Goal: Task Accomplishment & Management: Manage account settings

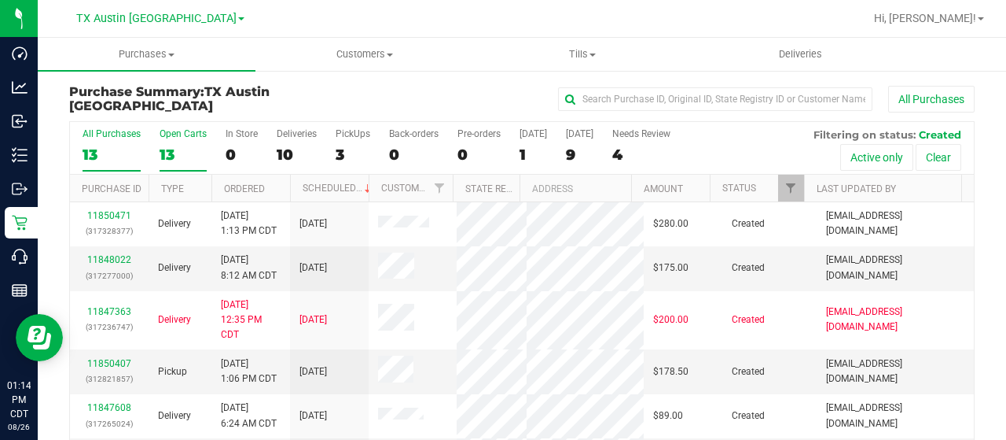
click at [179, 130] on div "Open Carts" at bounding box center [183, 133] width 47 height 11
click at [0, 0] on input "Open Carts 13" at bounding box center [0, 0] width 0 height 0
click at [170, 138] on label "Open Carts 15" at bounding box center [183, 149] width 47 height 43
click at [0, 0] on input "Open Carts 15" at bounding box center [0, 0] width 0 height 0
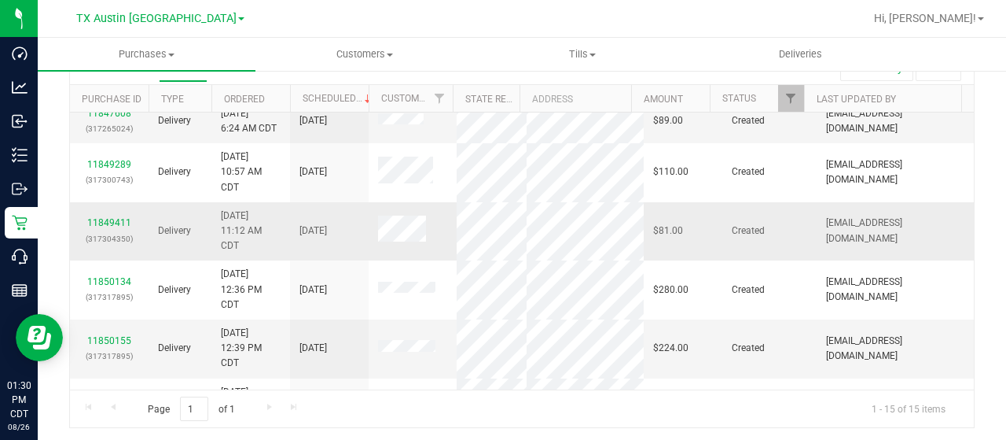
scroll to position [507, 0]
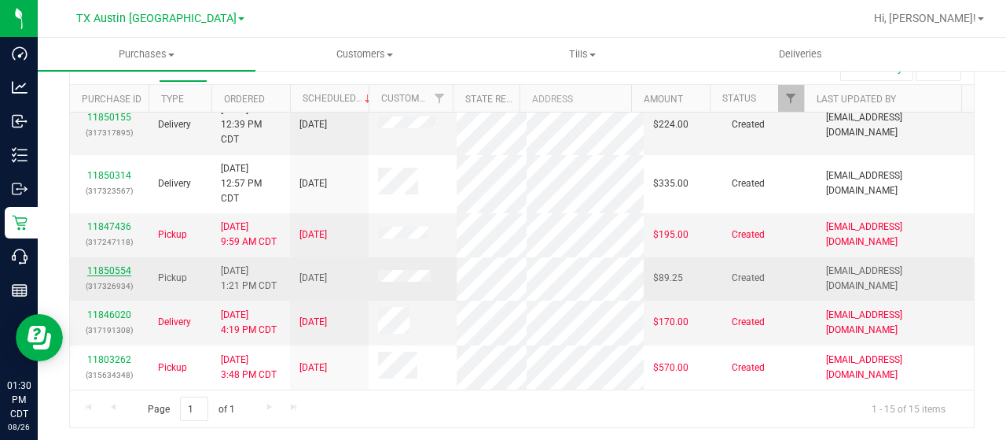
click at [118, 265] on link "11850554" at bounding box center [109, 270] width 44 height 11
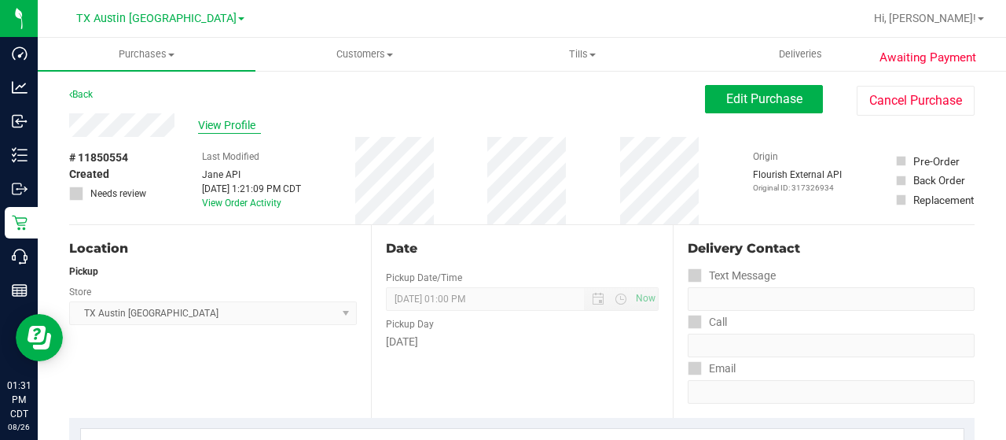
click at [226, 128] on span "View Profile" at bounding box center [229, 125] width 63 height 17
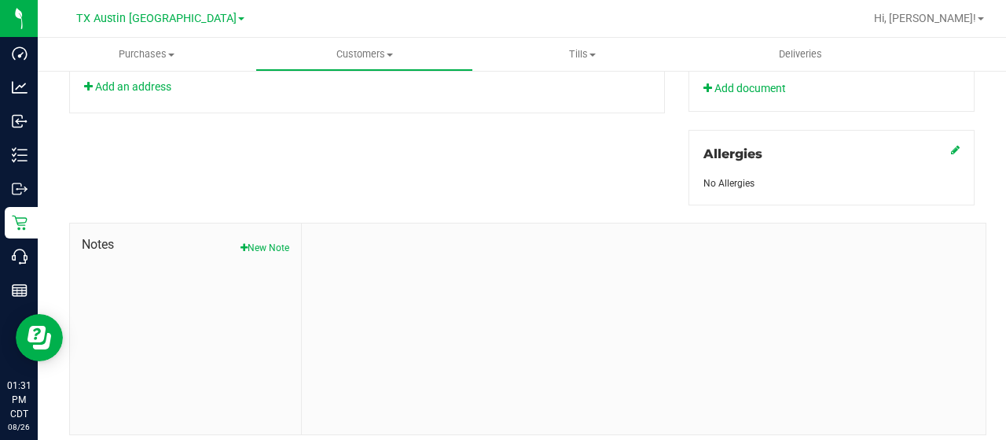
scroll to position [693, 0]
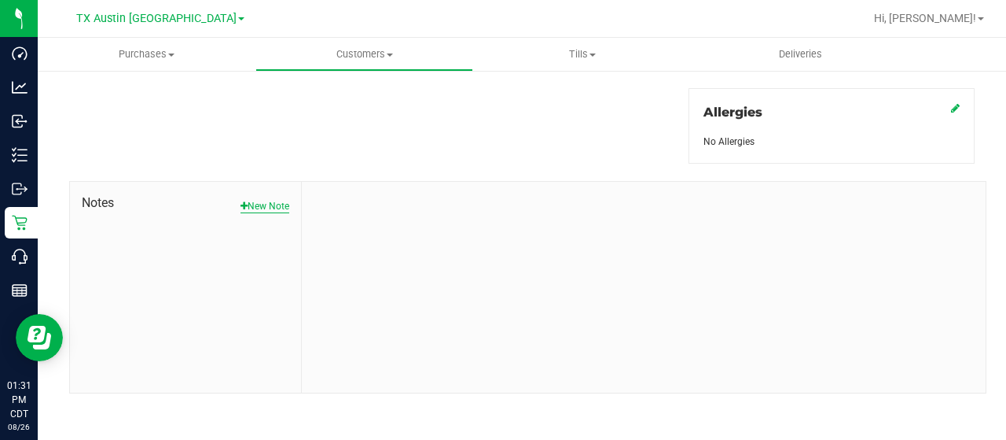
click at [260, 201] on button "New Note" at bounding box center [265, 206] width 49 height 14
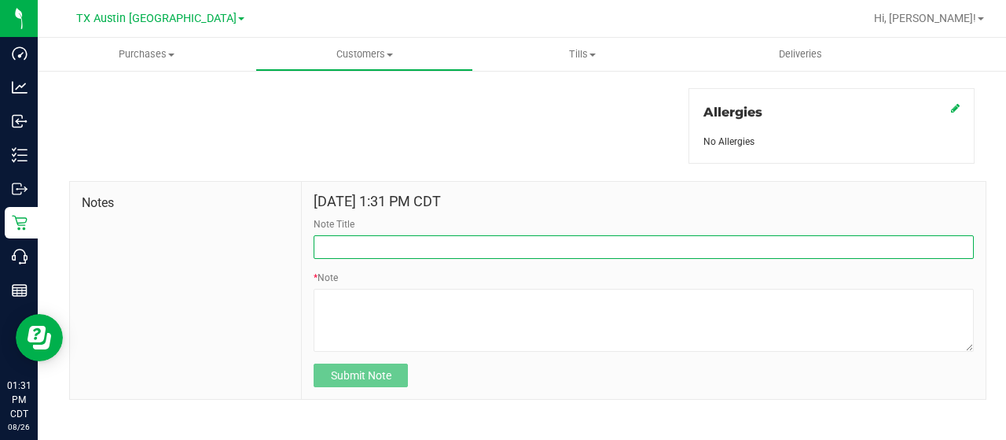
click at [337, 249] on input "Note Title" at bounding box center [644, 247] width 660 height 24
type input "CURT Info"
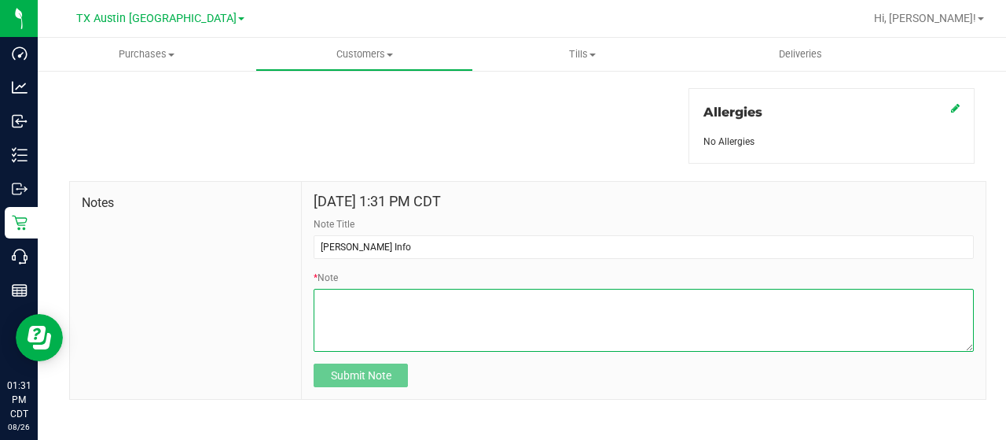
click at [388, 332] on textarea "* Note" at bounding box center [644, 320] width 660 height 63
paste textarea "Patient Name: Diana Lindsey Torres Address: 1113 W Willow rd Pampa, TX, 79065 P…"
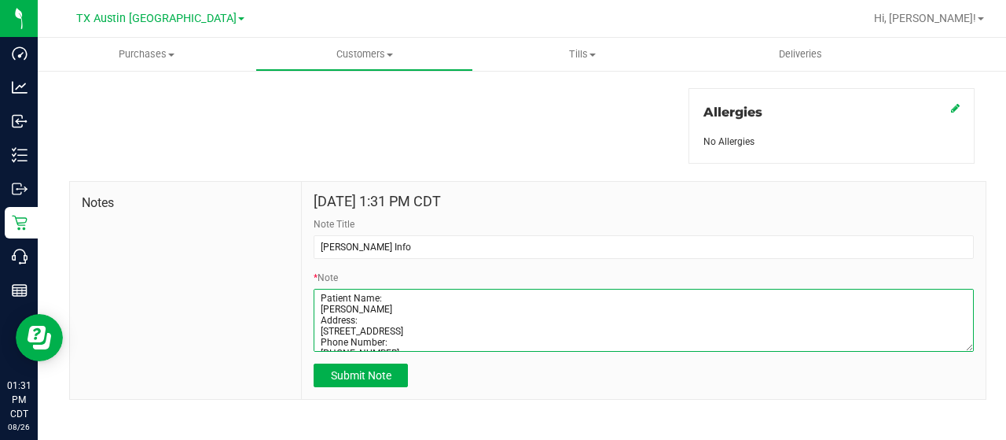
scroll to position [66, 0]
type textarea "Patient Name: Diana Lindsey Torres Address: 1113 W Willow rd Pampa, TX, 79065 P…"
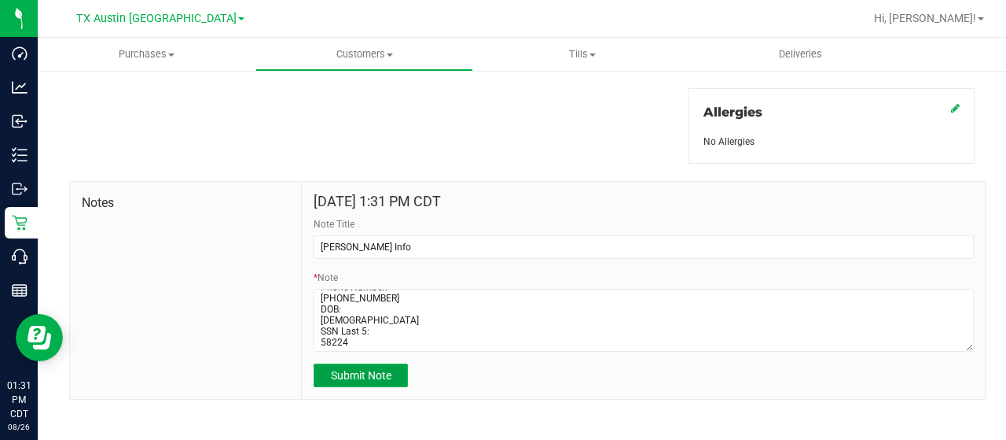
click at [371, 373] on span "Submit Note" at bounding box center [361, 375] width 61 height 13
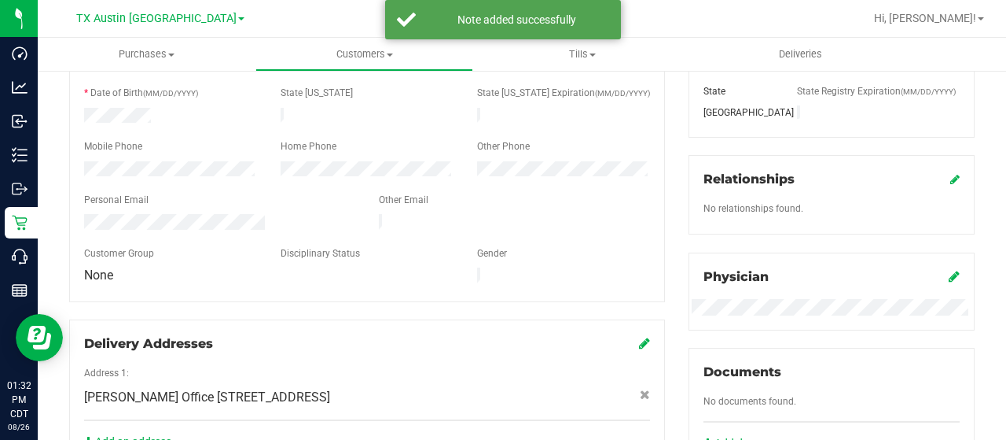
scroll to position [0, 0]
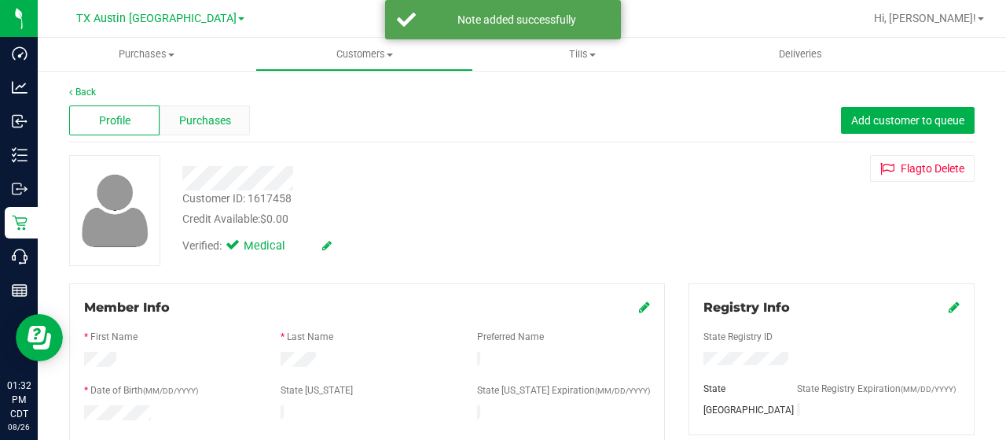
click at [197, 114] on span "Purchases" at bounding box center [205, 120] width 52 height 17
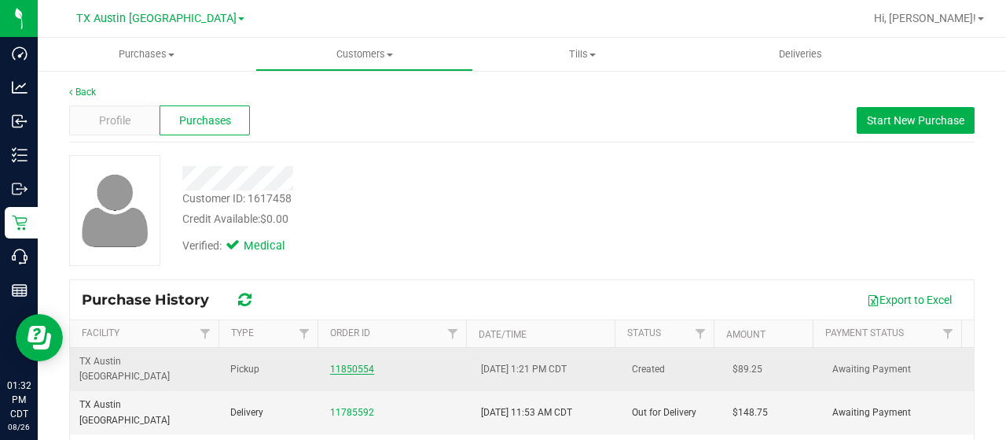
click at [340, 363] on link "11850554" at bounding box center [352, 368] width 44 height 11
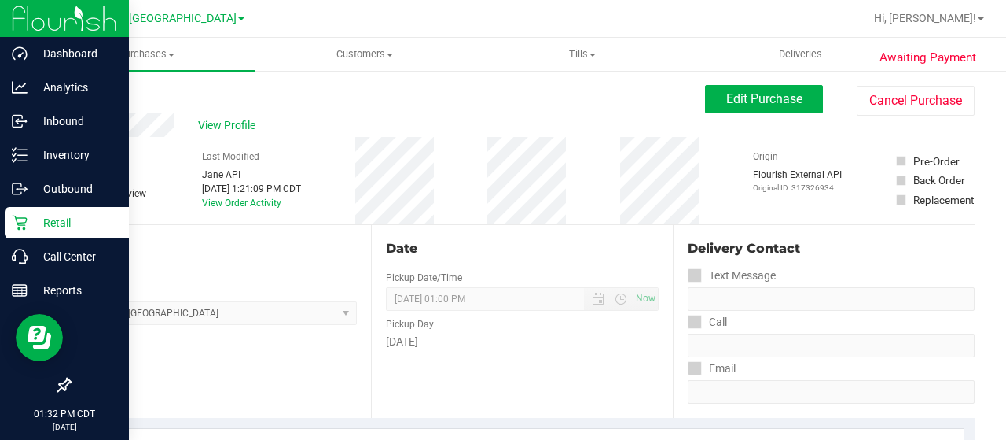
click at [28, 224] on p "Retail" at bounding box center [75, 222] width 94 height 19
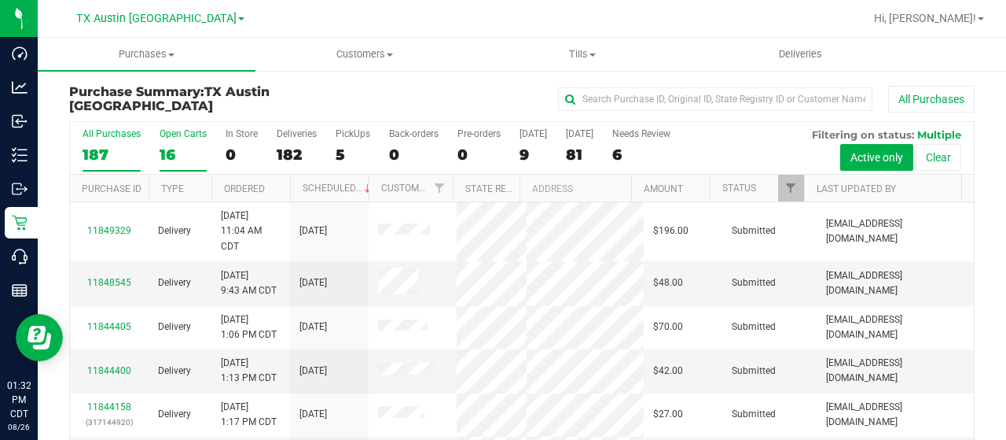
click at [175, 153] on div "16" at bounding box center [183, 154] width 47 height 18
click at [0, 0] on input "Open Carts 16" at bounding box center [0, 0] width 0 height 0
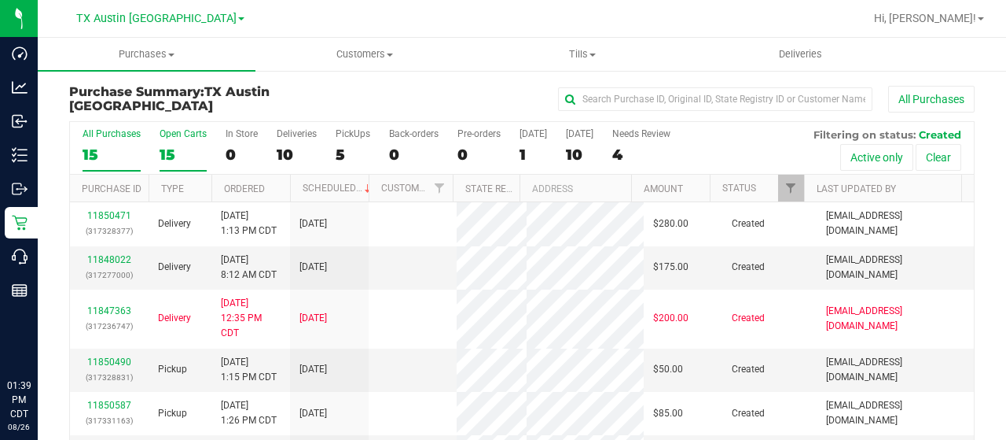
click at [182, 138] on div "Open Carts" at bounding box center [183, 133] width 47 height 11
click at [0, 0] on input "Open Carts 15" at bounding box center [0, 0] width 0 height 0
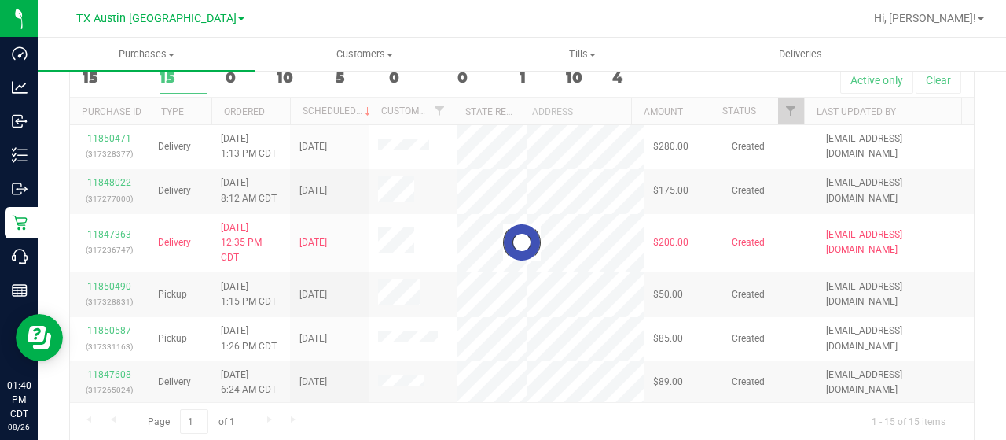
scroll to position [90, 0]
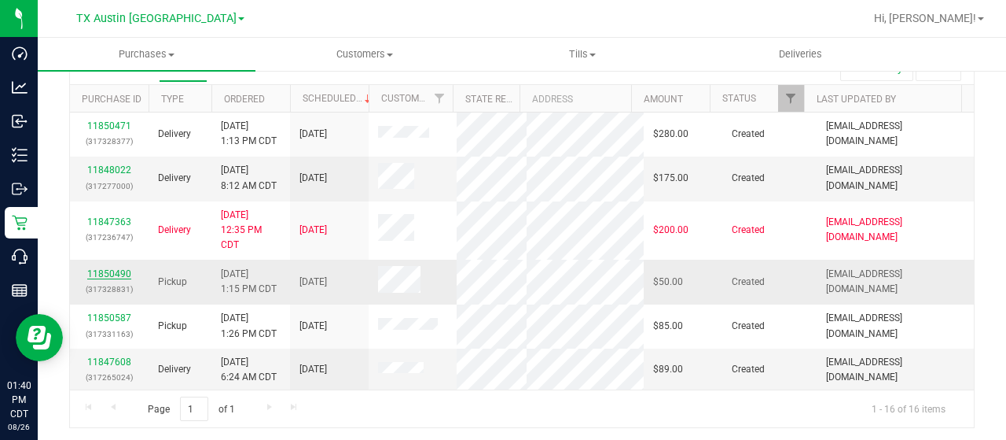
click at [103, 279] on link "11850490" at bounding box center [109, 273] width 44 height 11
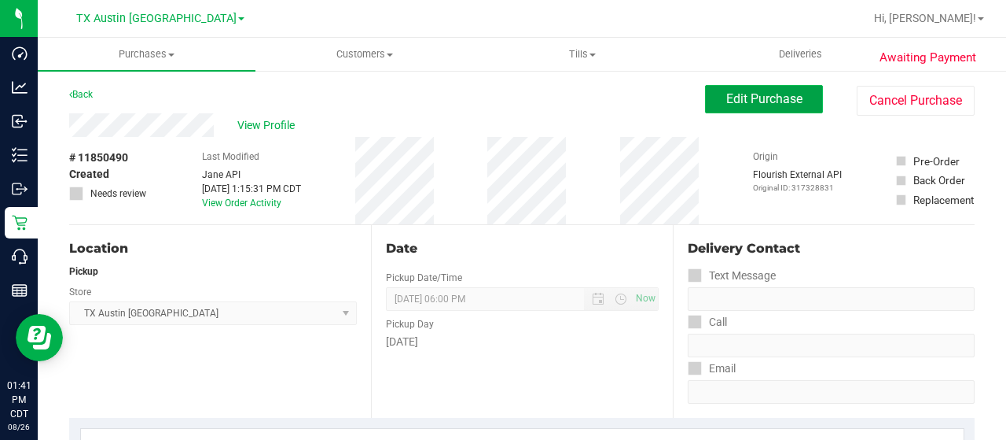
click at [744, 103] on span "Edit Purchase" at bounding box center [765, 98] width 76 height 15
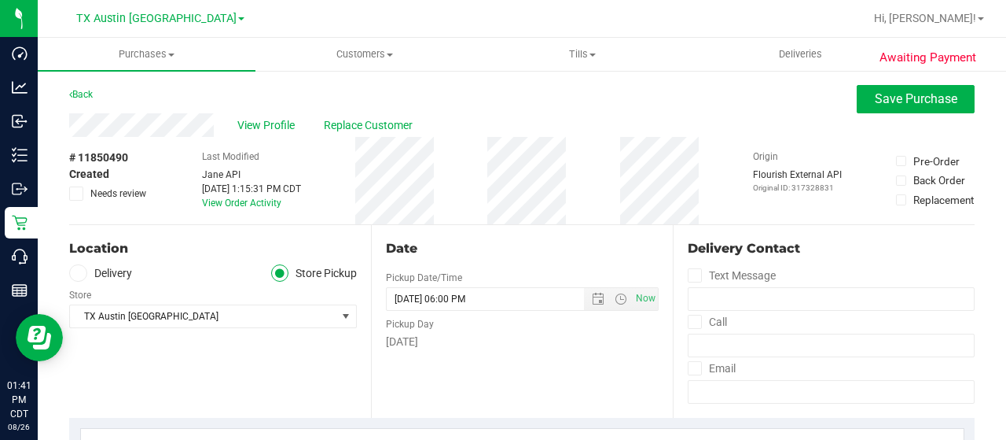
click at [77, 273] on icon at bounding box center [77, 273] width 9 height 0
click at [0, 0] on input "Delivery" at bounding box center [0, 0] width 0 height 0
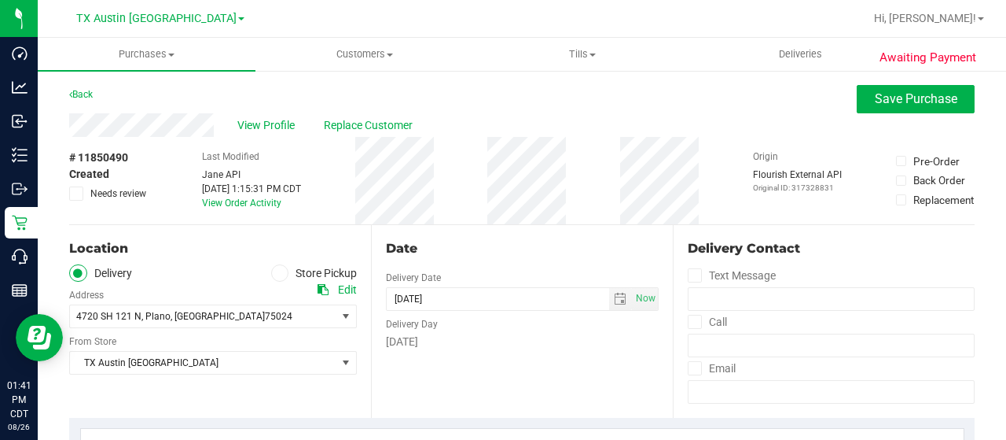
click at [77, 273] on icon at bounding box center [77, 273] width 9 height 0
click at [0, 0] on input "Delivery" at bounding box center [0, 0] width 0 height 0
click at [137, 359] on span "TX Austin [GEOGRAPHIC_DATA]" at bounding box center [203, 362] width 267 height 22
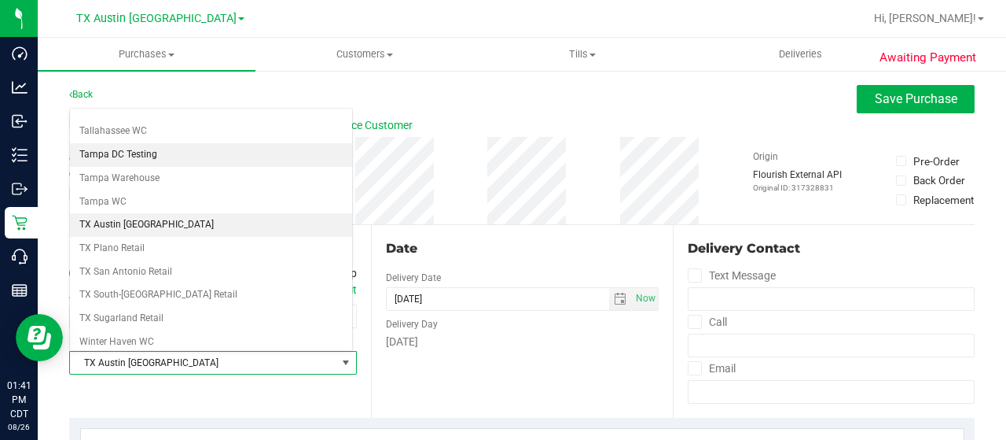
scroll to position [1094, 0]
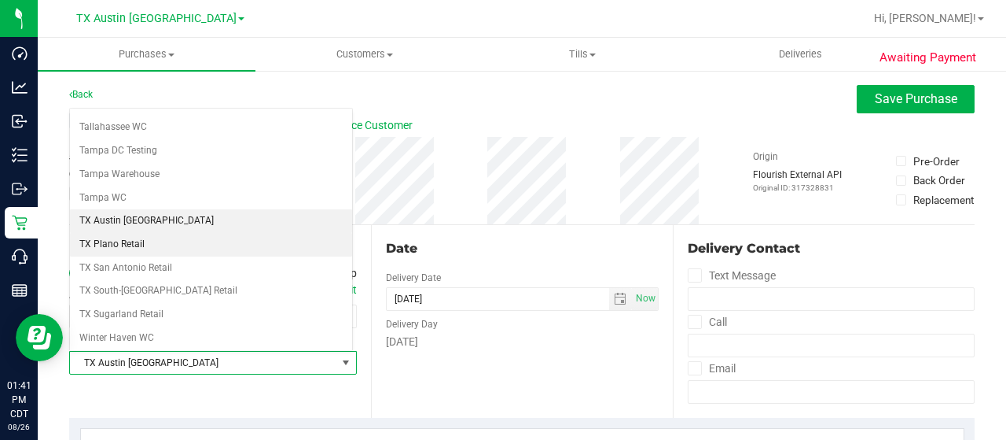
click at [131, 233] on li "TX Plano Retail" at bounding box center [211, 245] width 282 height 24
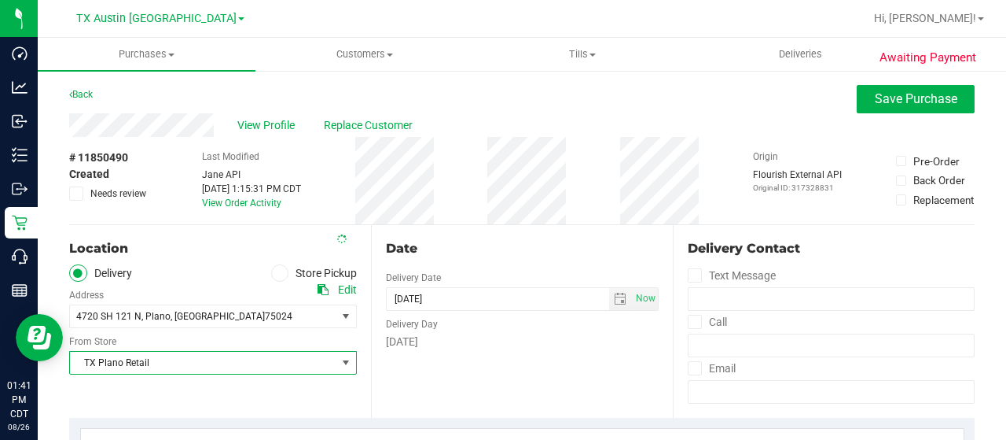
click at [516, 370] on div "Date Delivery Date 08/27/2025 Now 08/27/2025 06:00 PM Now Delivery Day Wednesday" at bounding box center [522, 321] width 302 height 193
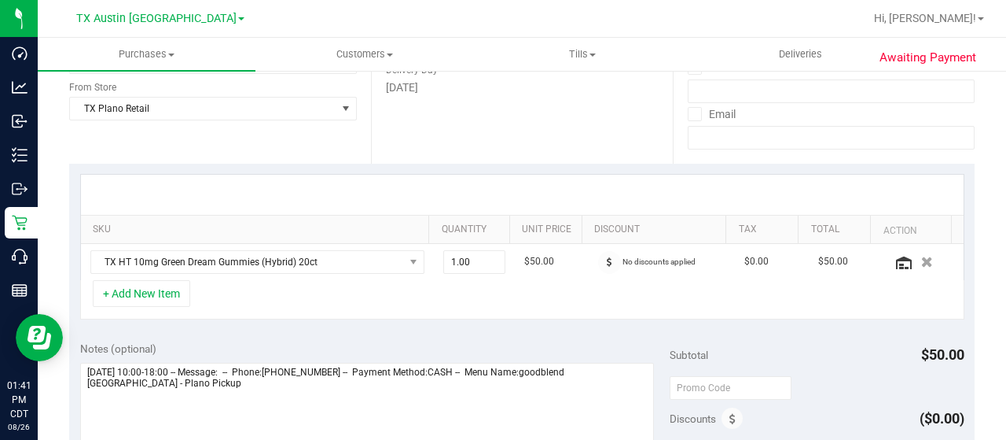
scroll to position [258, 0]
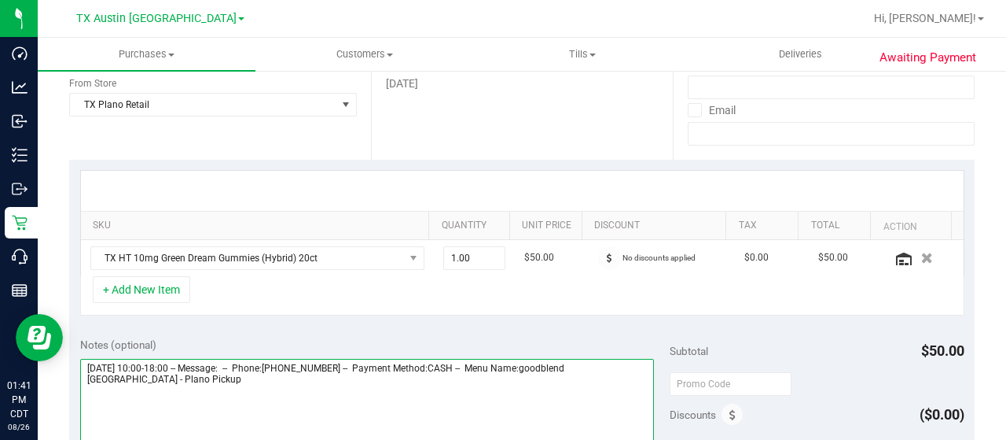
click at [449, 381] on textarea at bounding box center [367, 434] width 574 height 151
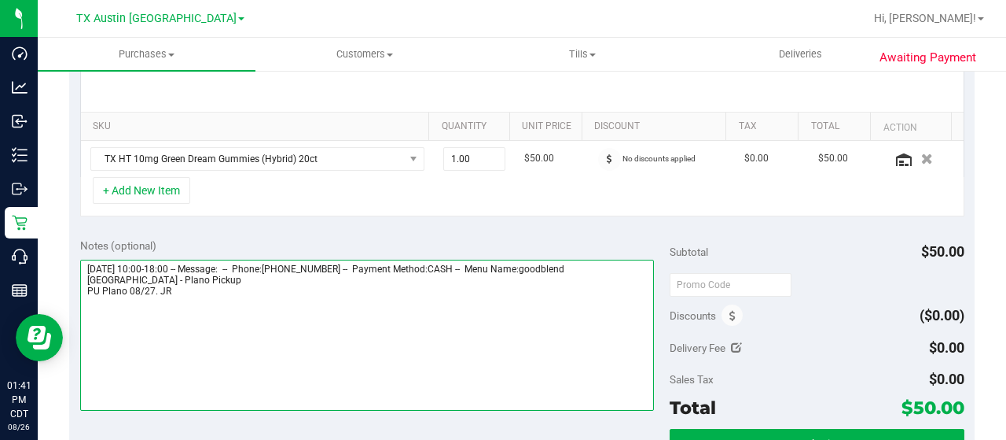
scroll to position [374, 0]
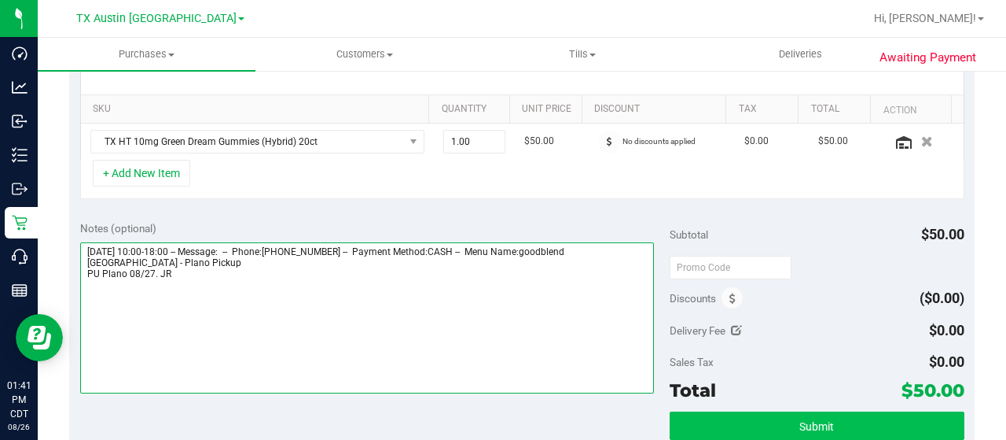
type textarea "Wednesday 08/27/2025 10:00-18:00 -- Message: -- Phone:2147070517 -- Payment Met…"
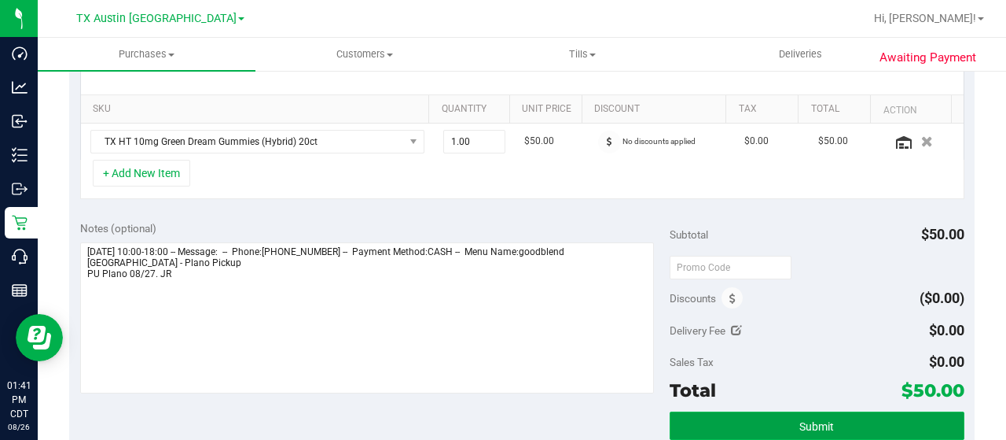
click at [715, 421] on button "Submit" at bounding box center [817, 425] width 295 height 28
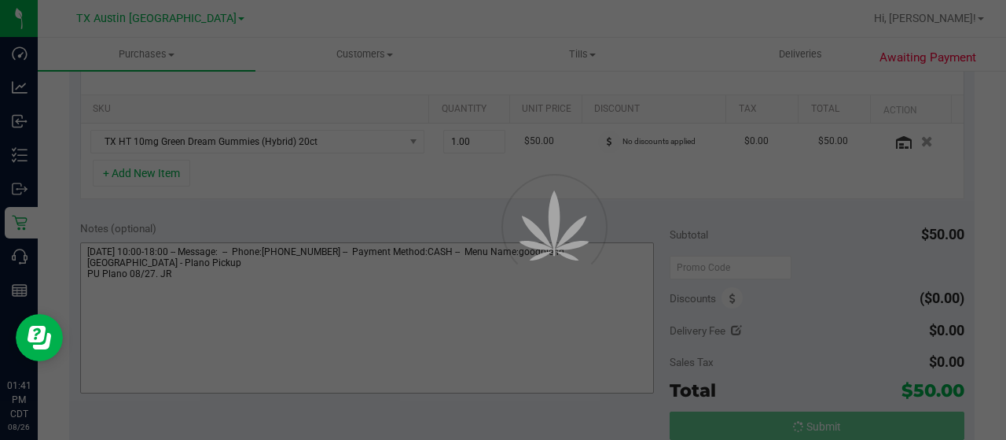
scroll to position [0, 0]
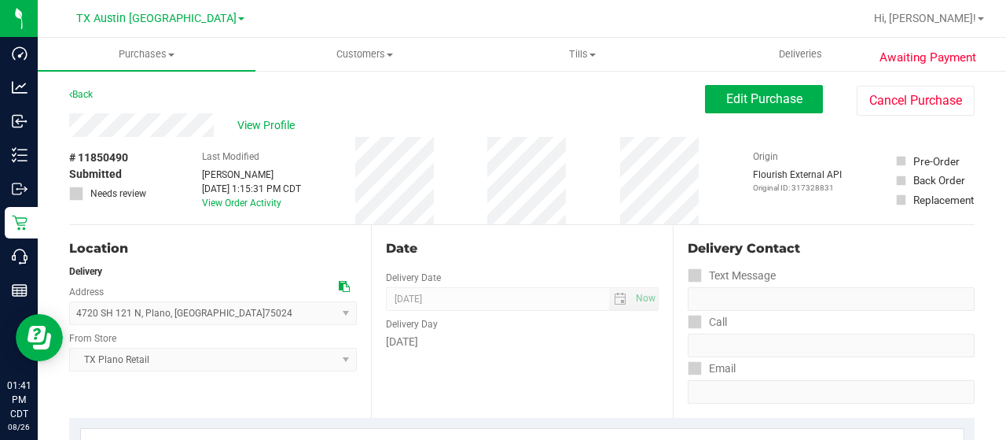
drag, startPoint x: 219, startPoint y: 125, endPoint x: 67, endPoint y: 123, distance: 151.8
click at [253, 120] on span "View Profile" at bounding box center [268, 125] width 63 height 17
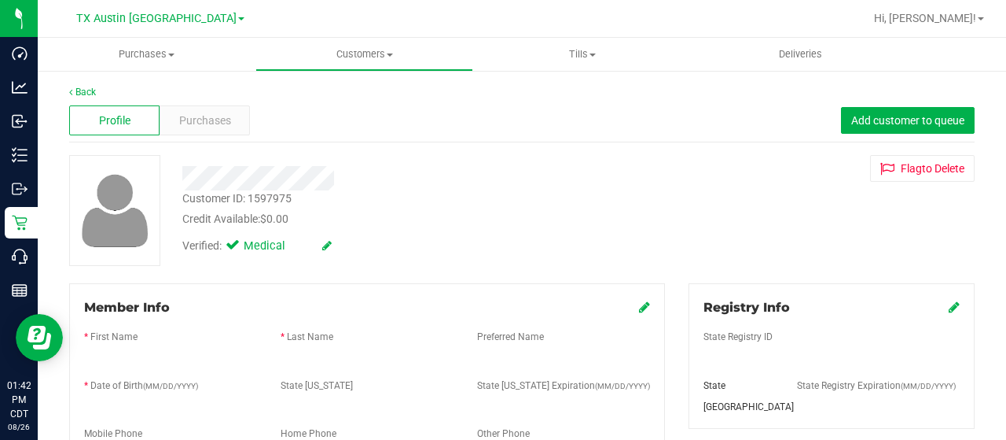
scroll to position [129, 0]
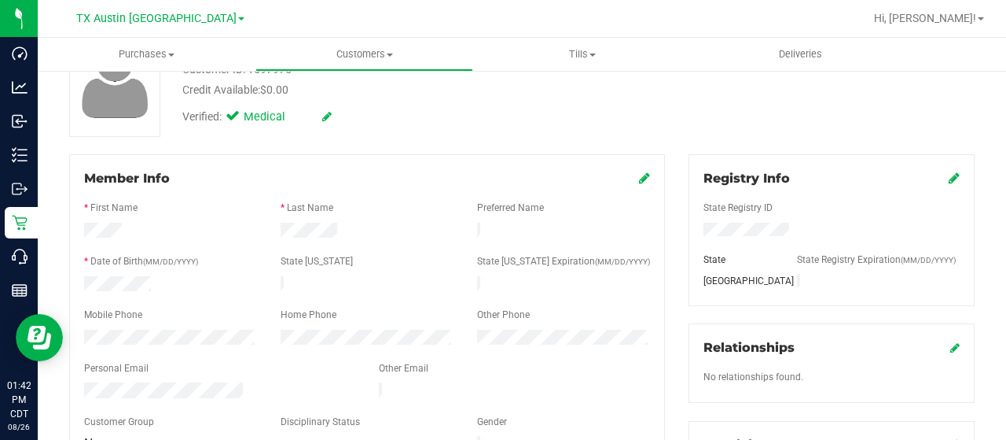
drag, startPoint x: 246, startPoint y: 380, endPoint x: 75, endPoint y: 386, distance: 170.7
click at [75, 386] on div at bounding box center [219, 391] width 295 height 19
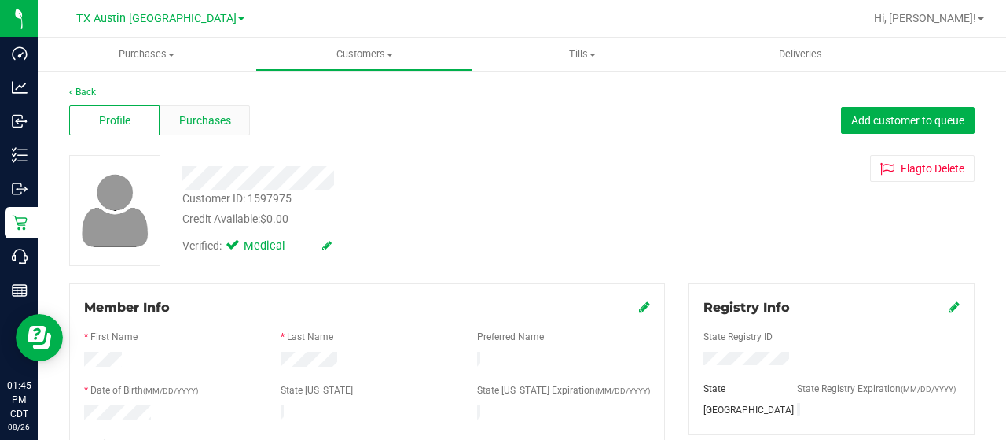
click at [218, 120] on span "Purchases" at bounding box center [205, 120] width 52 height 17
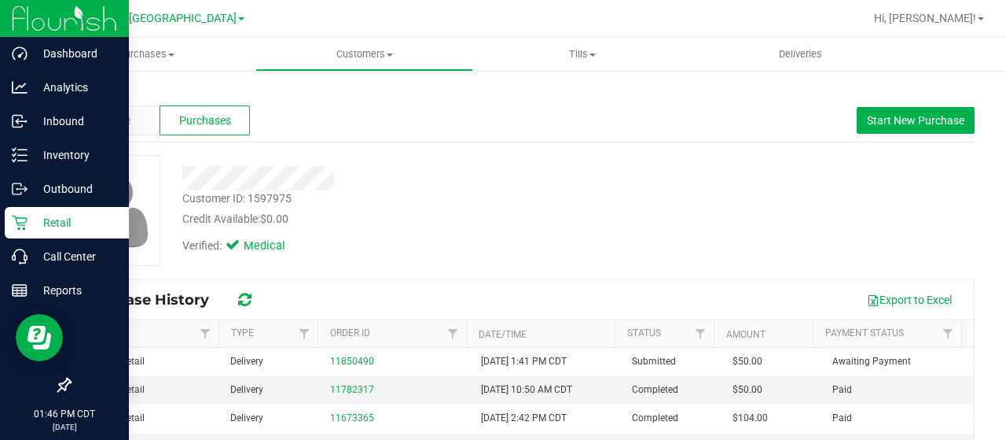
click at [28, 219] on p "Retail" at bounding box center [75, 222] width 94 height 19
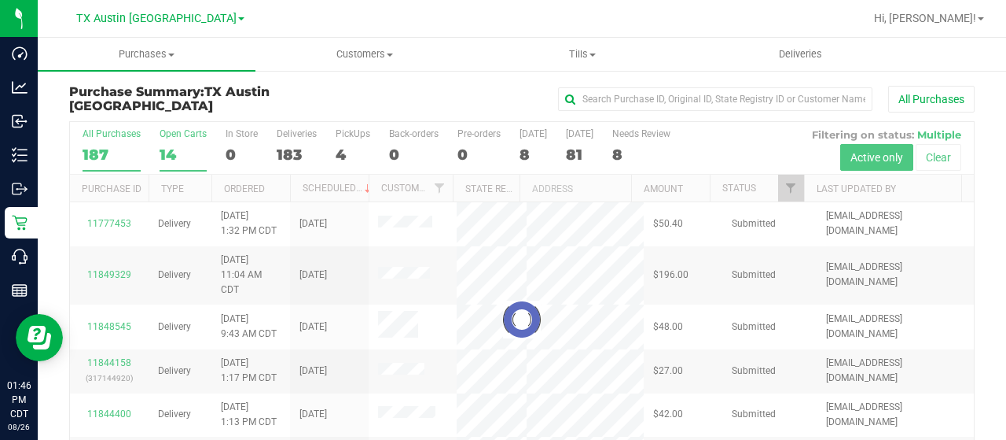
click at [170, 138] on div "Open Carts" at bounding box center [183, 133] width 47 height 11
click at [0, 0] on input "Open Carts 14" at bounding box center [0, 0] width 0 height 0
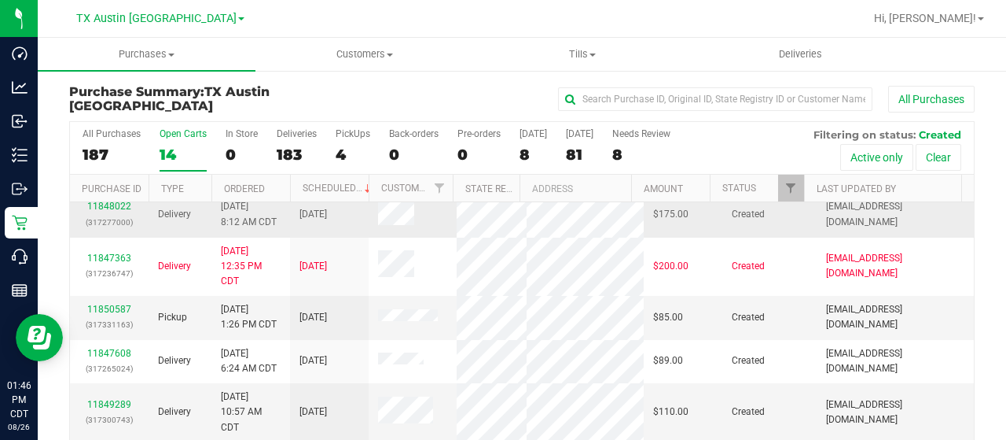
scroll to position [49, 0]
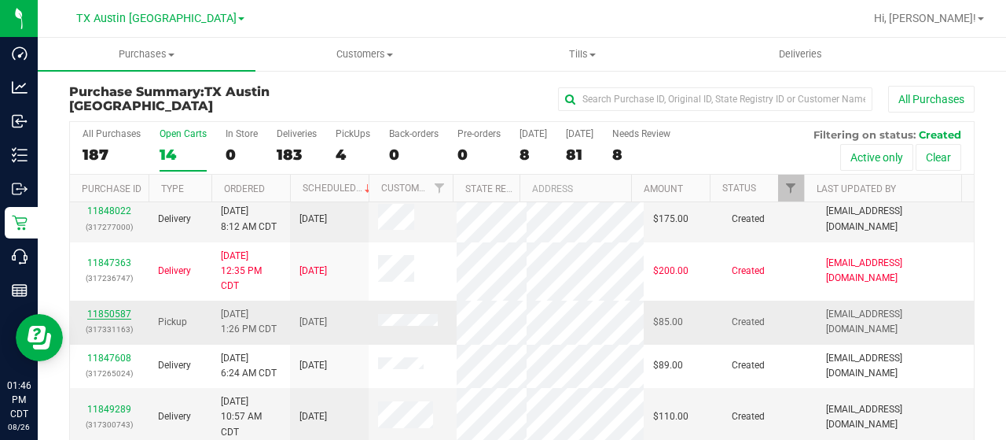
click at [114, 319] on link "11850587" at bounding box center [109, 313] width 44 height 11
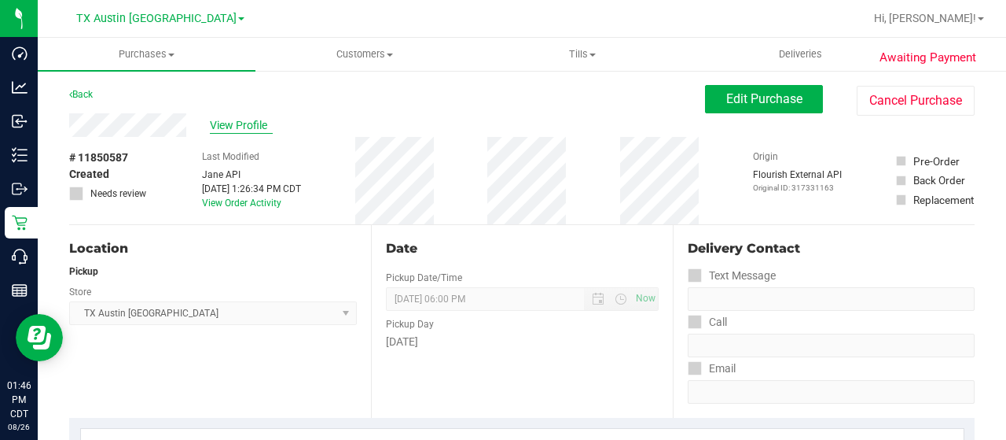
click at [247, 127] on span "View Profile" at bounding box center [241, 125] width 63 height 17
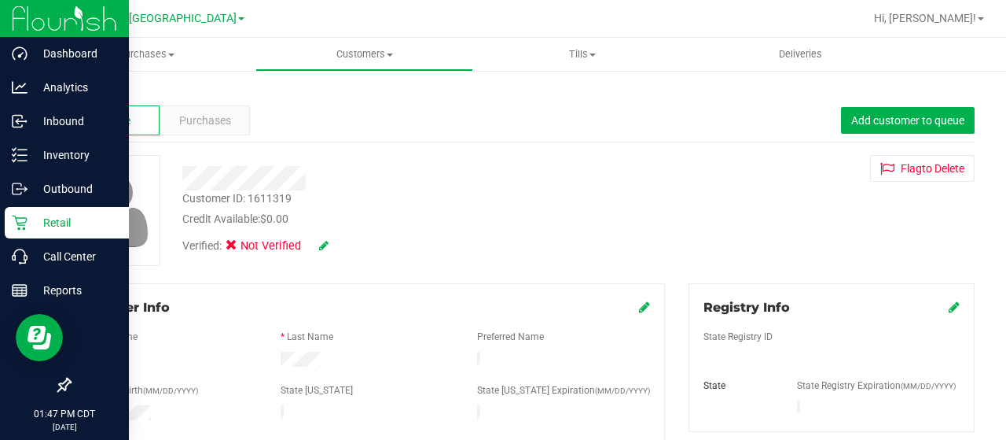
click at [36, 224] on p "Retail" at bounding box center [75, 222] width 94 height 19
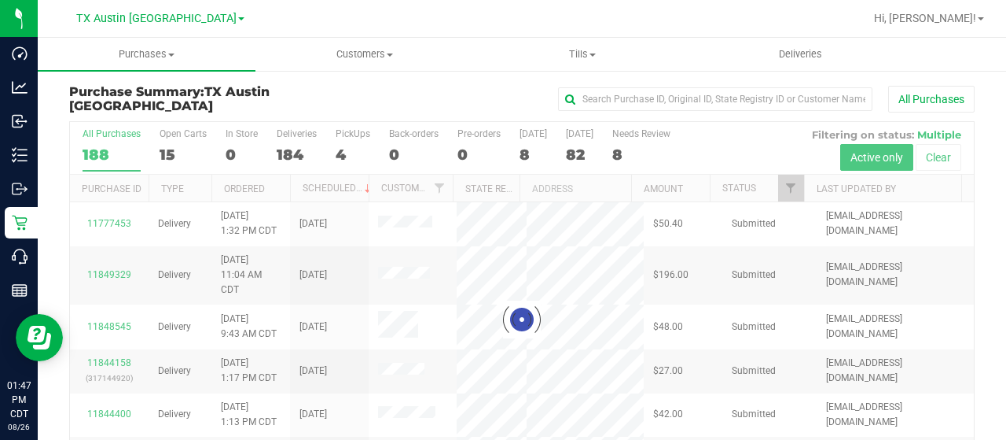
click at [171, 139] on div at bounding box center [522, 319] width 904 height 395
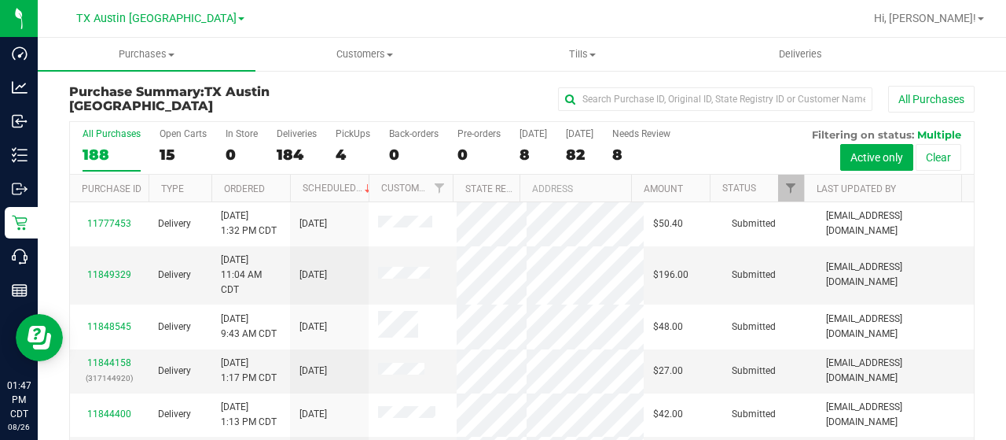
click at [171, 139] on label "Open Carts 15" at bounding box center [183, 149] width 47 height 43
click at [0, 0] on input "Open Carts 15" at bounding box center [0, 0] width 0 height 0
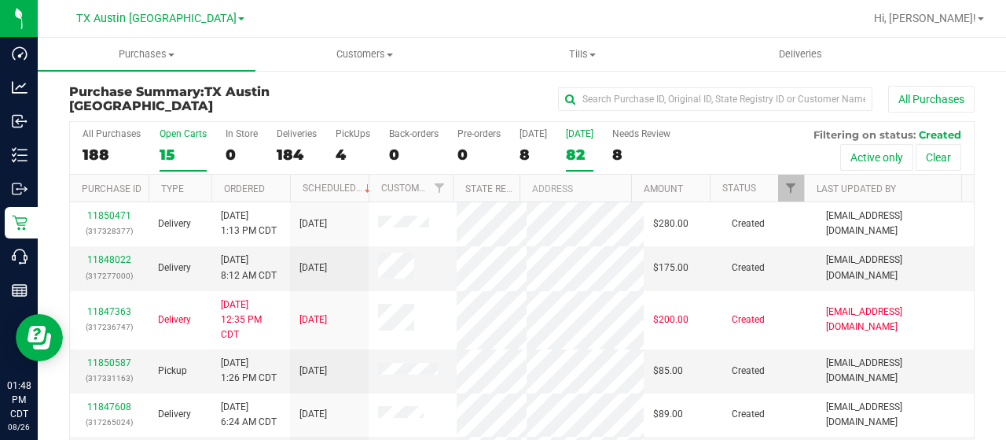
click at [572, 130] on div "[DATE]" at bounding box center [580, 133] width 28 height 11
click at [0, 0] on input "Tomorrow 82" at bounding box center [0, 0] width 0 height 0
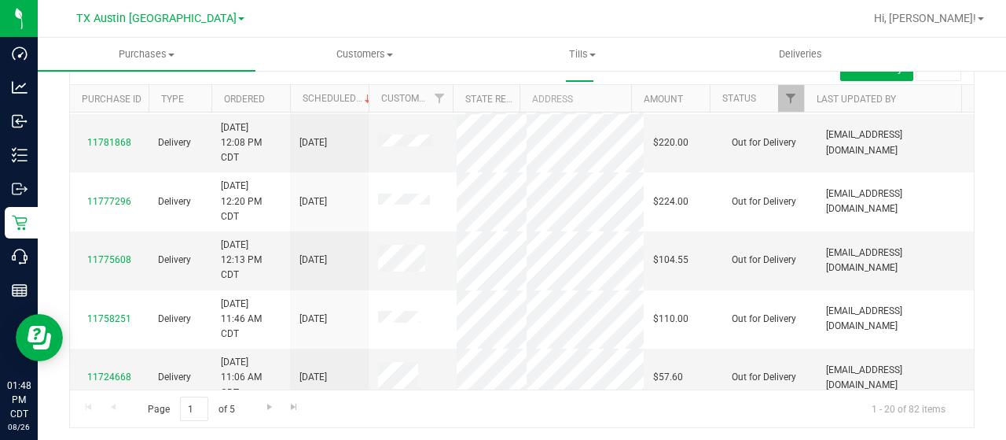
scroll to position [935, 0]
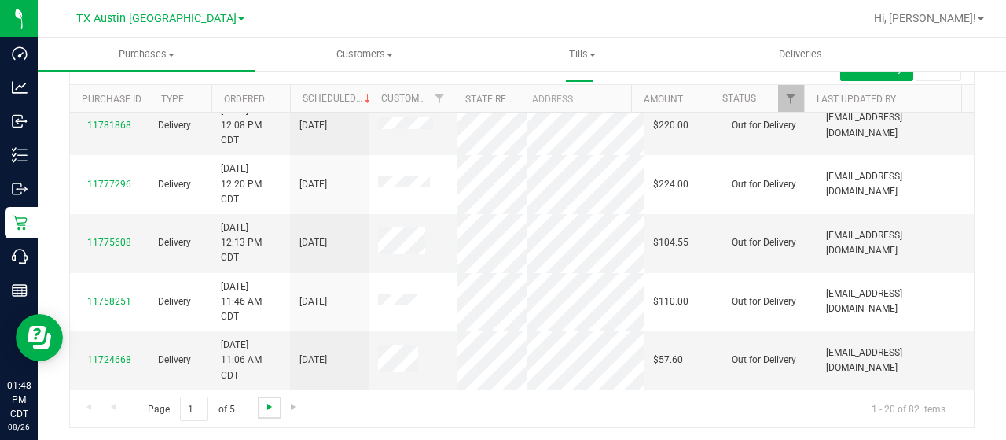
click at [267, 405] on span "Go to the next page" at bounding box center [269, 406] width 13 height 13
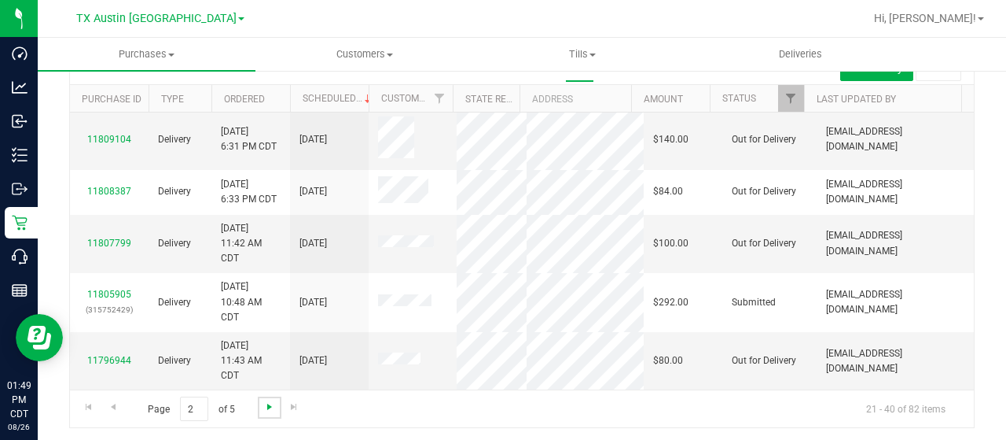
scroll to position [966, 0]
click at [267, 406] on span "Go to the next page" at bounding box center [269, 406] width 13 height 13
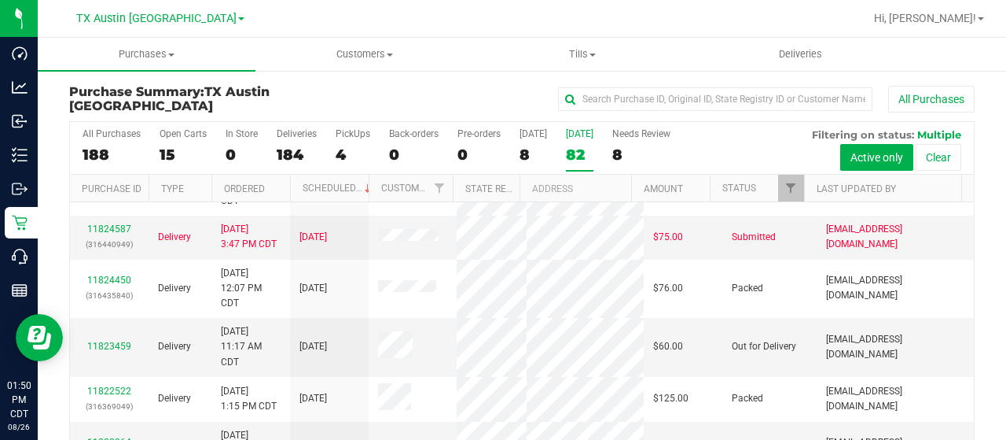
scroll to position [90, 0]
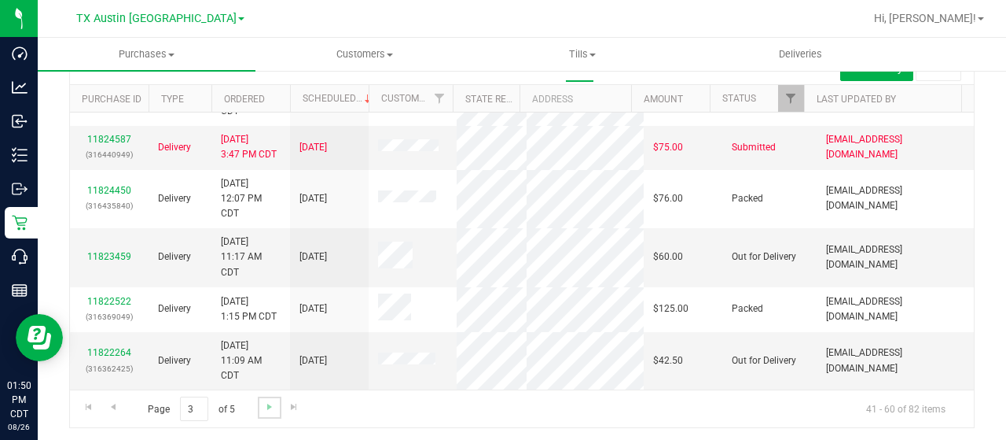
click at [261, 400] on link "Go to the next page" at bounding box center [269, 406] width 23 height 21
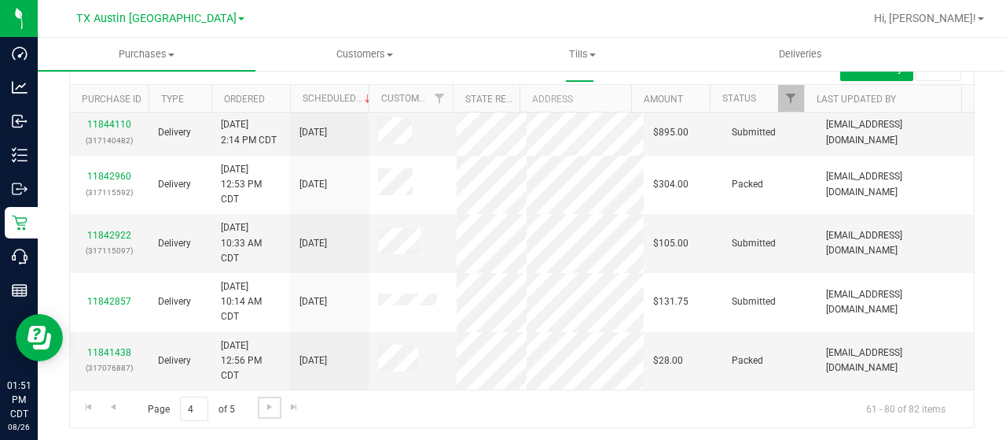
scroll to position [1025, 0]
click at [267, 400] on span "Go to the next page" at bounding box center [269, 406] width 13 height 13
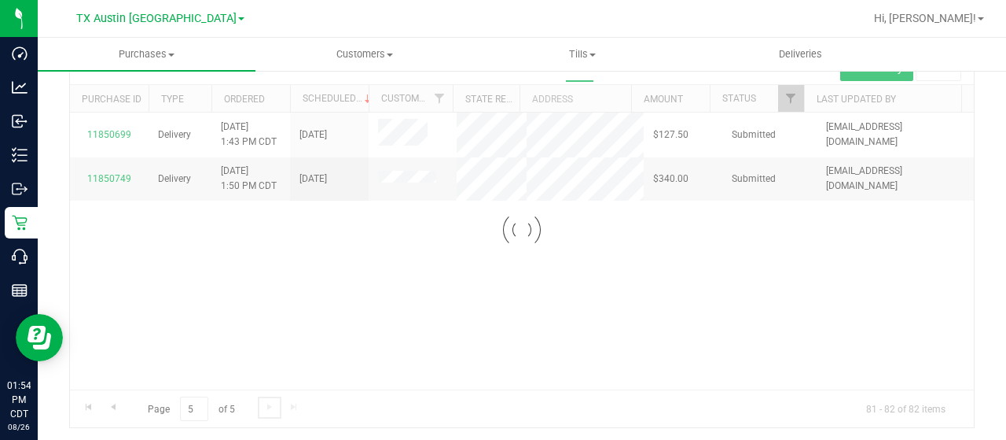
scroll to position [0, 0]
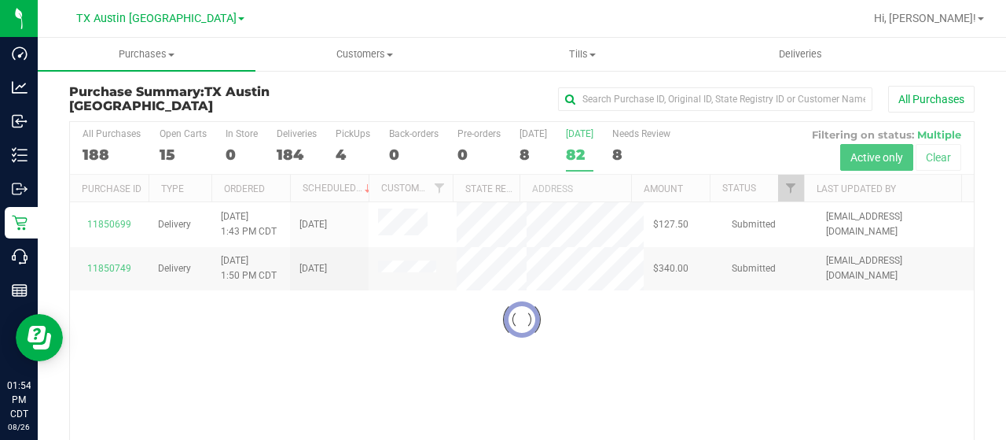
click at [173, 134] on div at bounding box center [522, 319] width 904 height 395
click at [167, 150] on div "15" at bounding box center [183, 154] width 47 height 18
click at [0, 0] on input "Open Carts 15" at bounding box center [0, 0] width 0 height 0
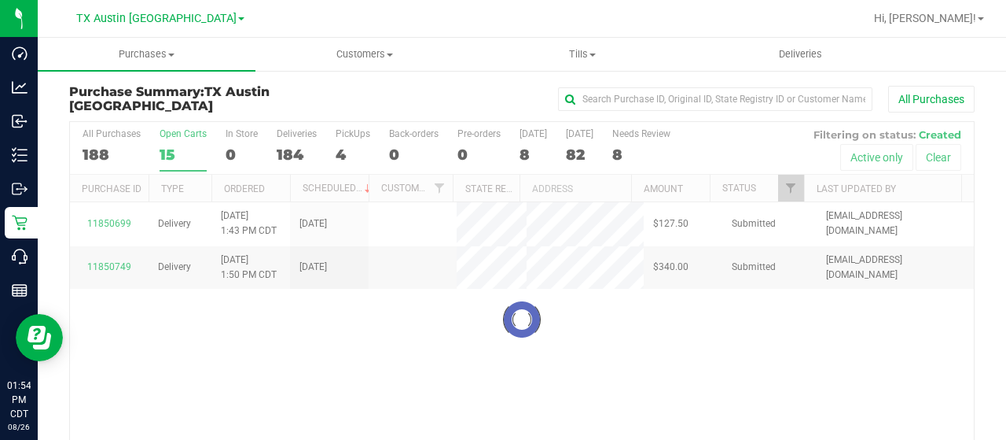
click at [167, 150] on div at bounding box center [522, 319] width 904 height 395
